Goal: Transaction & Acquisition: Purchase product/service

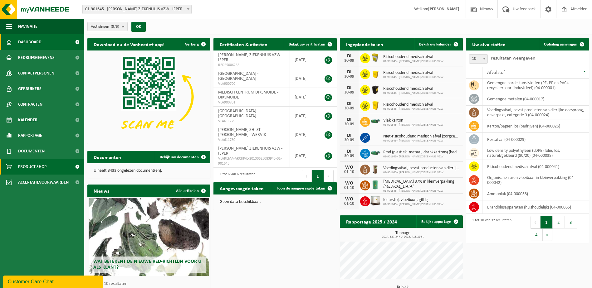
click at [26, 163] on span "Product Shop" at bounding box center [32, 167] width 28 height 16
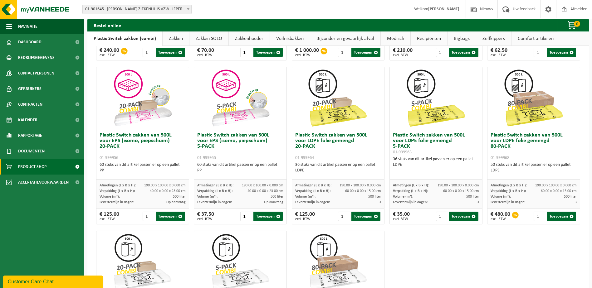
scroll to position [187, 0]
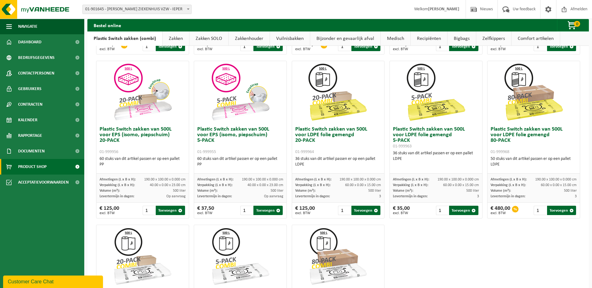
click at [505, 135] on h3 "Plastic Switch zakken van 500L voor LDPE folie gemengd 80-PACK 01-999968" at bounding box center [533, 141] width 86 height 28
click at [497, 143] on h3 "Plastic Switch zakken van 500L voor LDPE folie gemengd 80-PACK 01-999968" at bounding box center [533, 141] width 86 height 28
click at [480, 267] on div "Plastic Switch zakken van 300L voor harde kunststoffen 20-PACK 01-999950 60 stu…" at bounding box center [338, 140] width 489 height 492
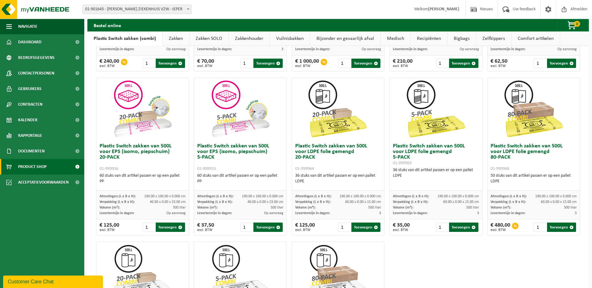
scroll to position [156, 0]
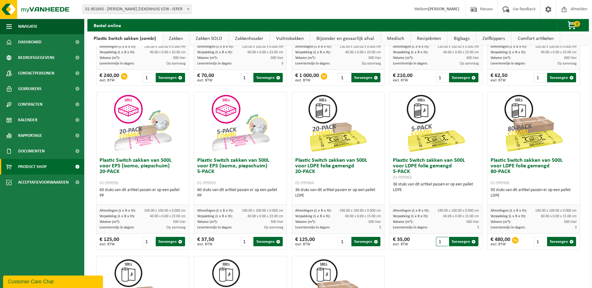
drag, startPoint x: 442, startPoint y: 283, endPoint x: 473, endPoint y: 233, distance: 58.9
click at [442, 283] on div "Plastic Switch zakken van 300L voor harde kunststoffen 20-PACK 01-999950 60 stu…" at bounding box center [338, 171] width 489 height 492
